Goal: Find specific page/section: Find specific page/section

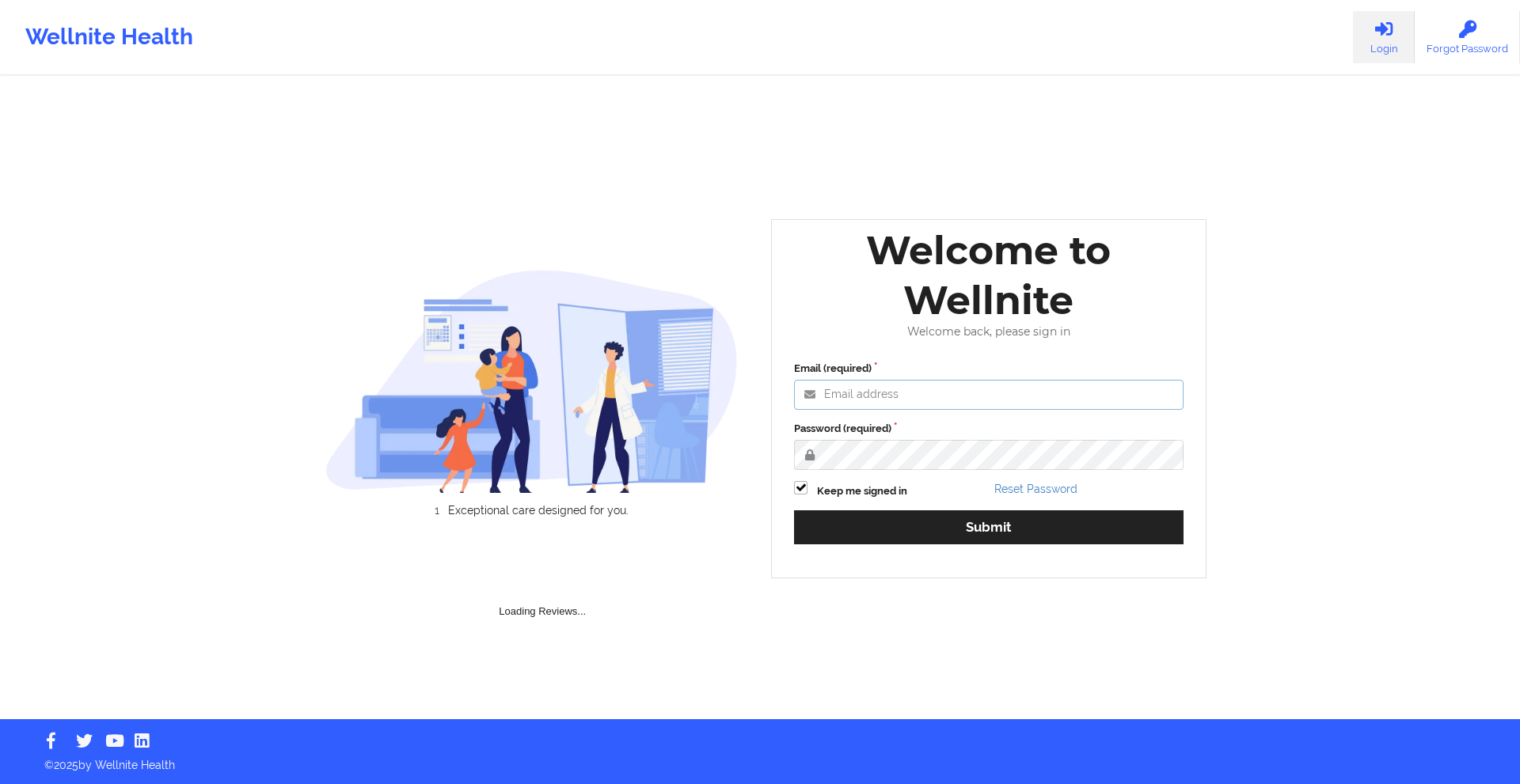
click at [959, 392] on input "Email (required)" at bounding box center [988, 395] width 389 height 30
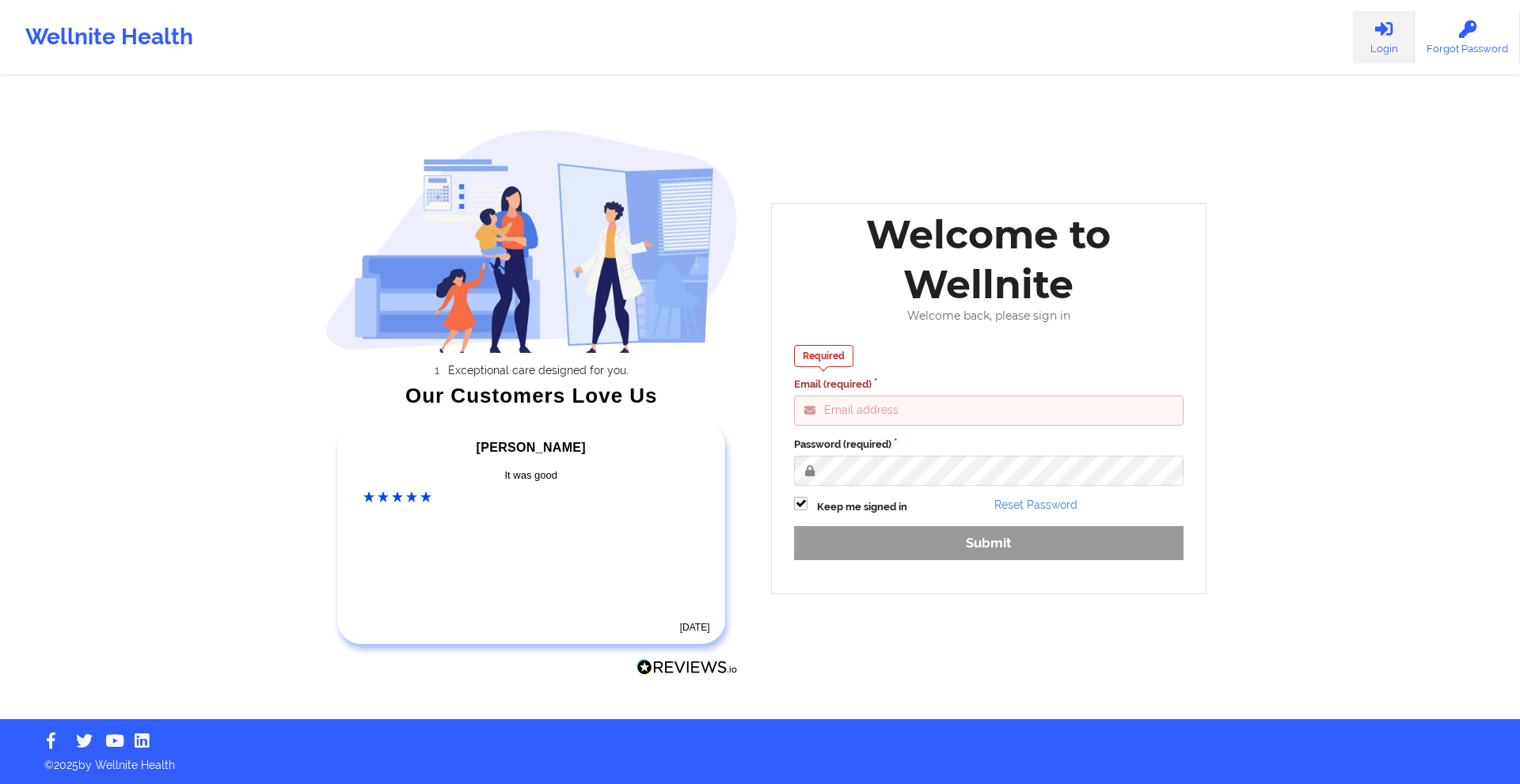
type input "[EMAIL_ADDRESS][DOMAIN_NAME]"
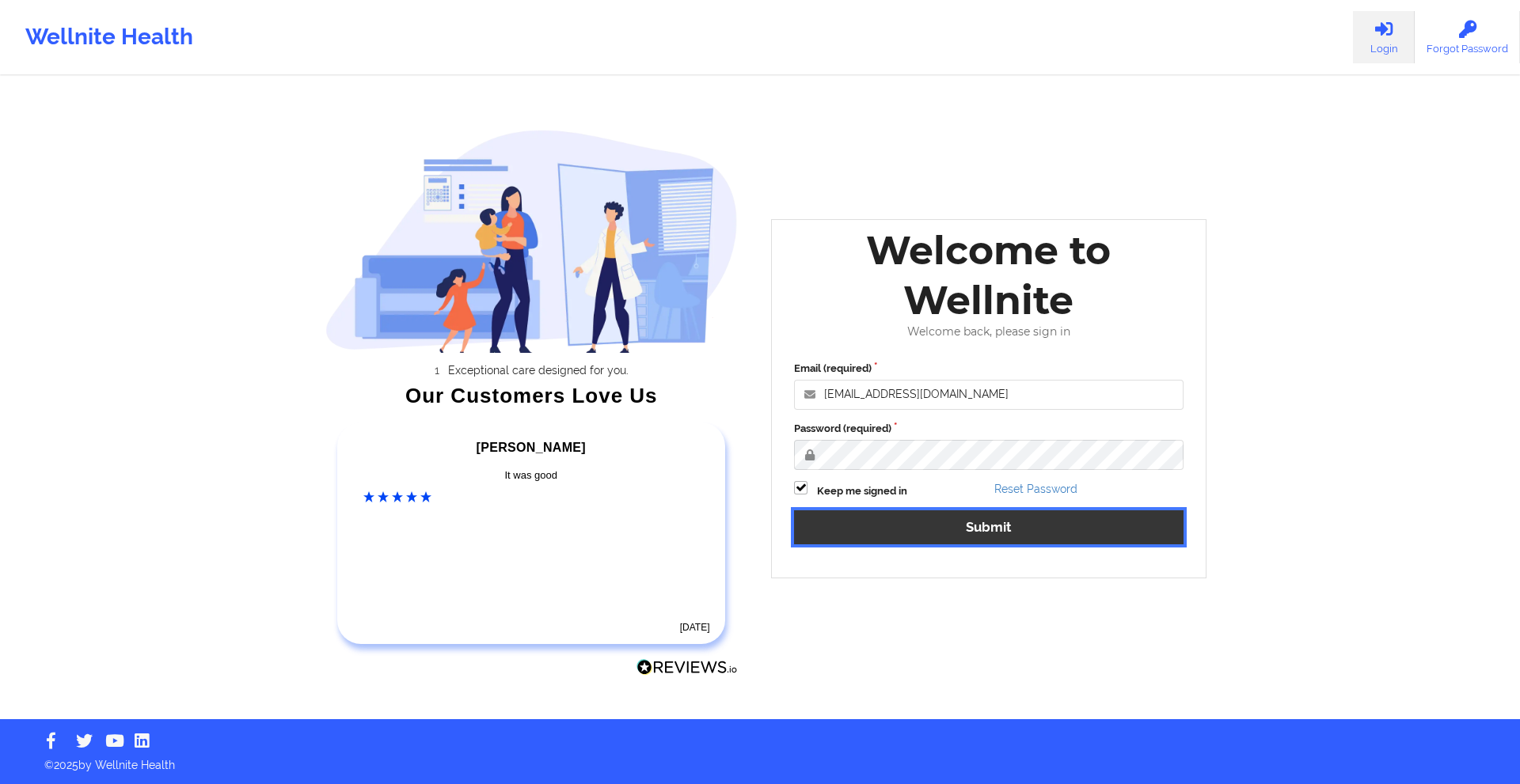
click at [1052, 541] on button "Submit" at bounding box center [988, 527] width 389 height 34
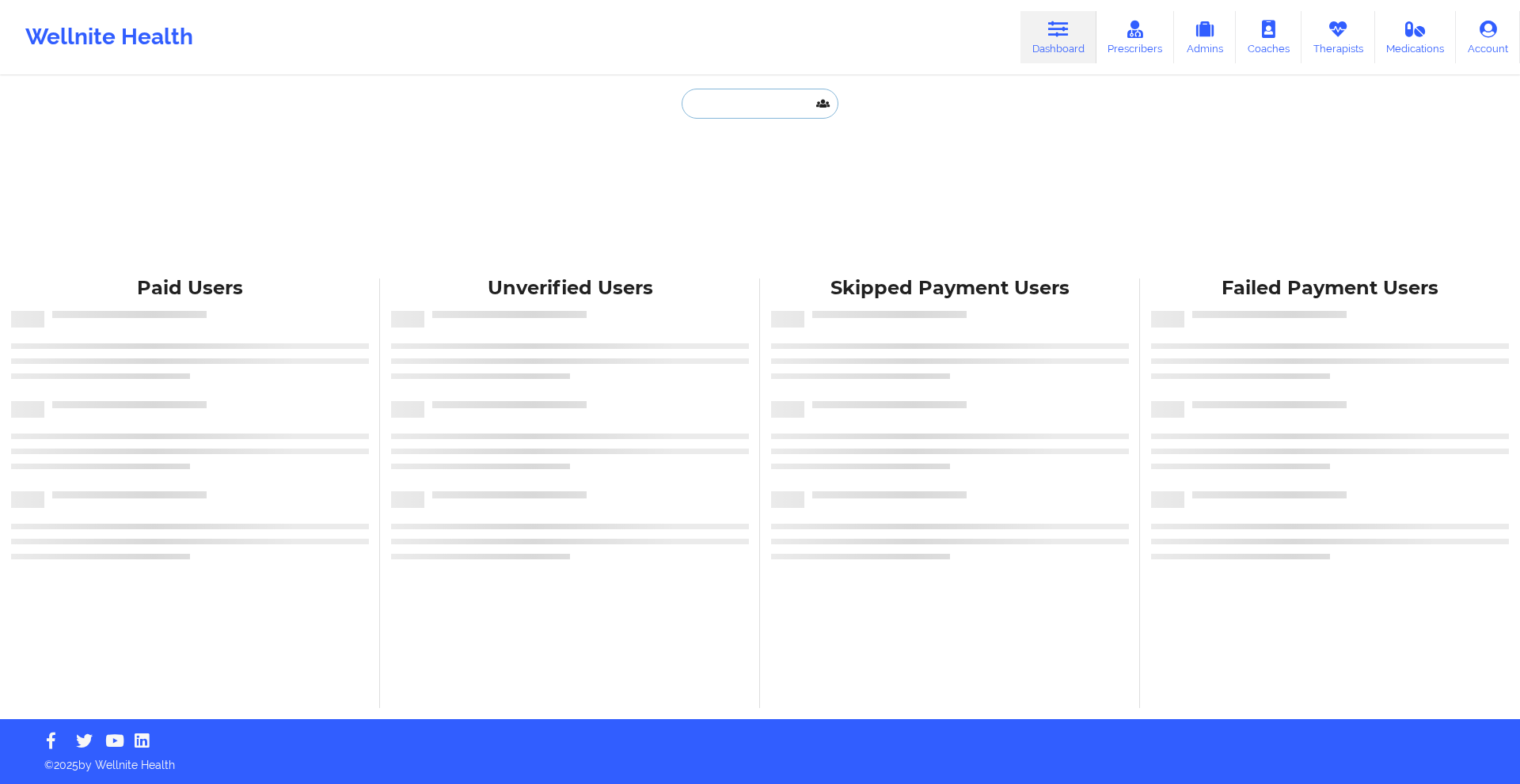
click at [771, 105] on input "text" at bounding box center [760, 104] width 157 height 30
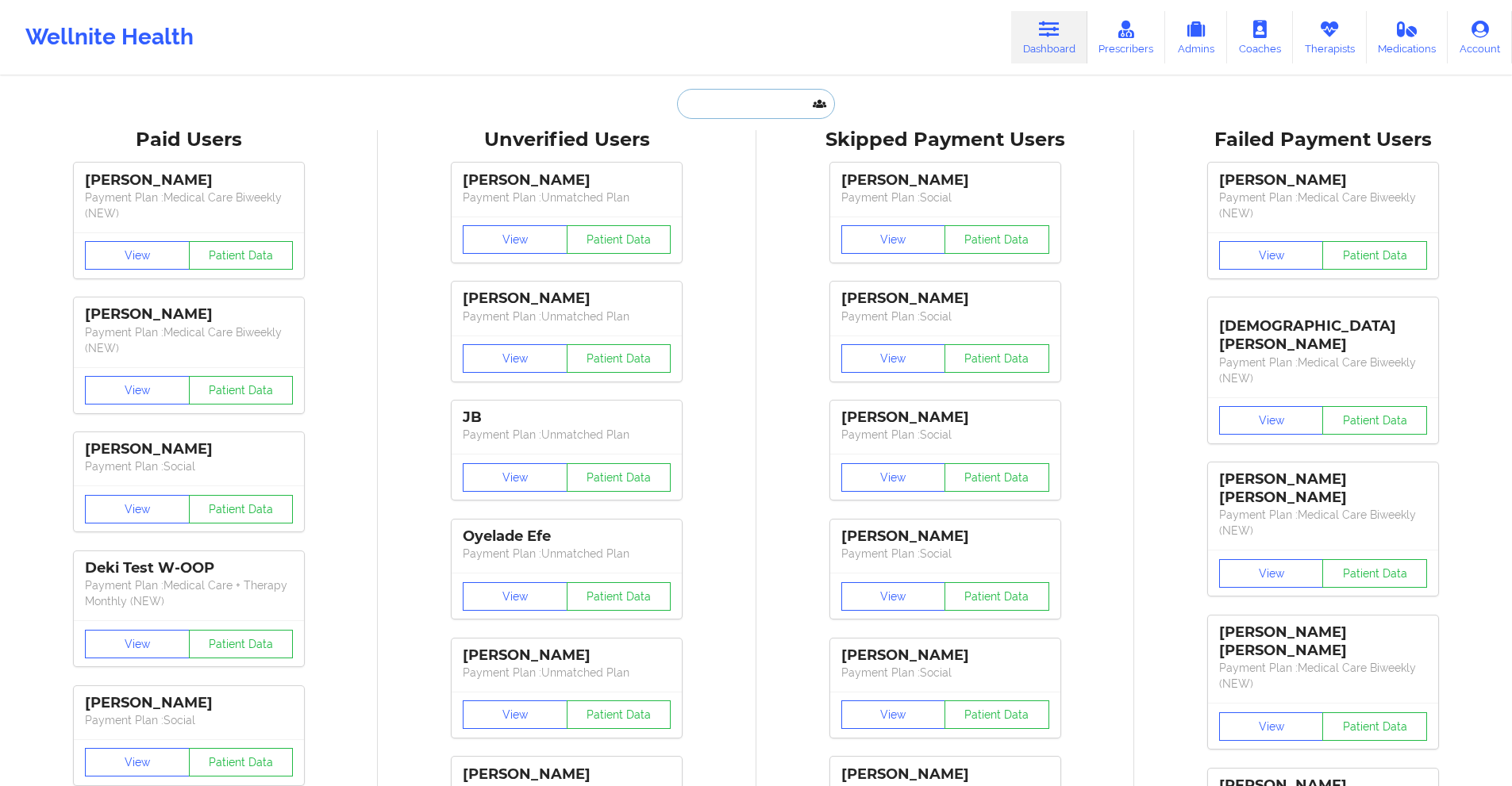
paste input "msb.jack22@gmail.com"
type input "msb.jack22@gmail.com"
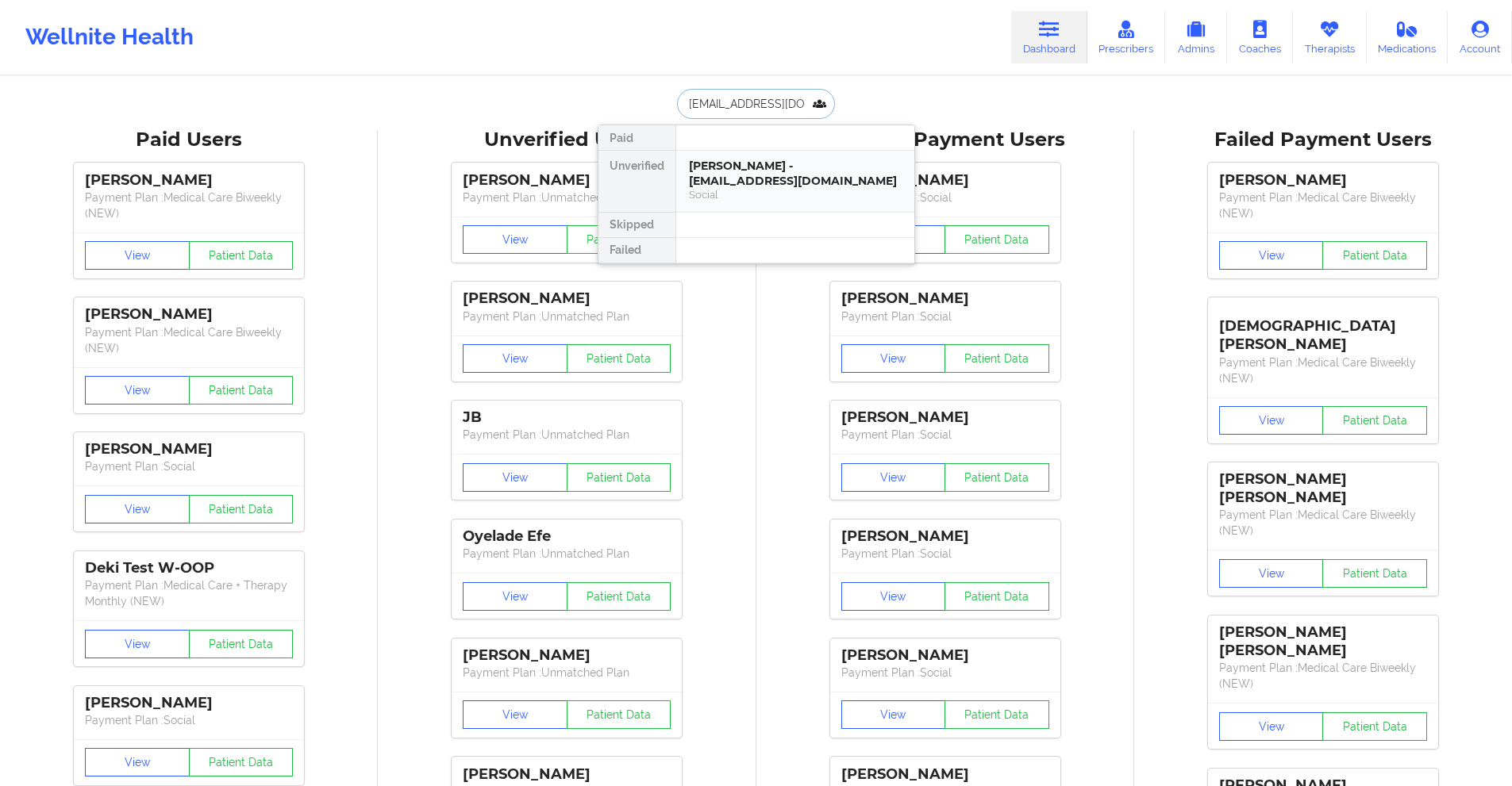
click at [740, 191] on div "Social" at bounding box center [795, 194] width 213 height 14
